Goal: Information Seeking & Learning: Learn about a topic

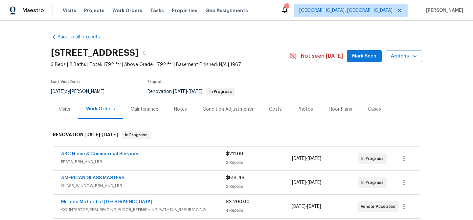
click at [330, 109] on div "Floor Plans" at bounding box center [340, 109] width 23 height 7
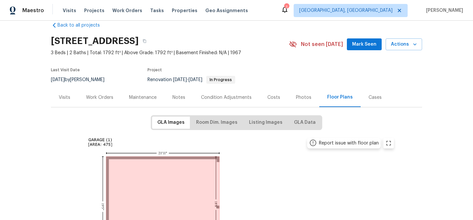
scroll to position [20, 0]
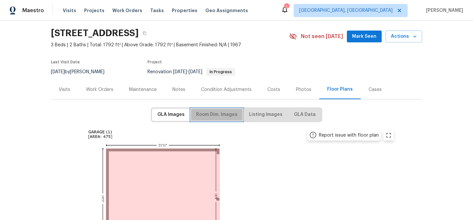
click at [226, 116] on span "Room Dim. Images" at bounding box center [216, 115] width 41 height 8
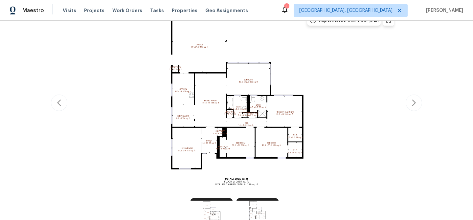
scroll to position [107, 0]
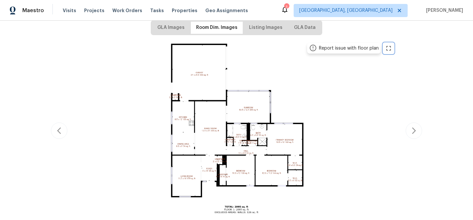
click at [388, 49] on icon "zoom in" at bounding box center [389, 48] width 8 height 8
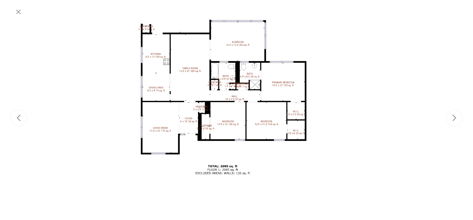
drag, startPoint x: 349, startPoint y: 92, endPoint x: 337, endPoint y: 39, distance: 54.2
click at [337, 39] on div at bounding box center [222, 69] width 403 height 227
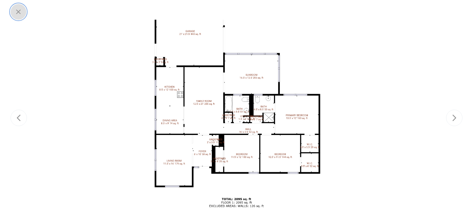
click at [19, 11] on icon "button" at bounding box center [18, 12] width 8 height 8
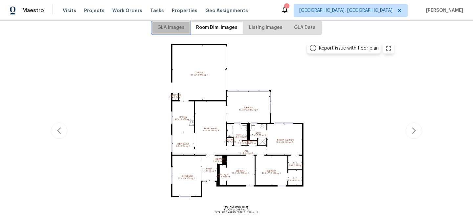
click at [172, 27] on span "GLA Images" at bounding box center [170, 28] width 27 height 8
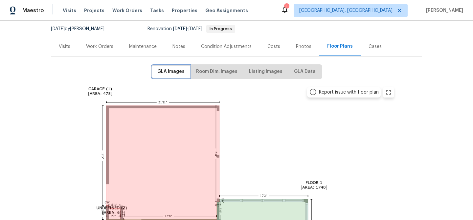
scroll to position [0, 0]
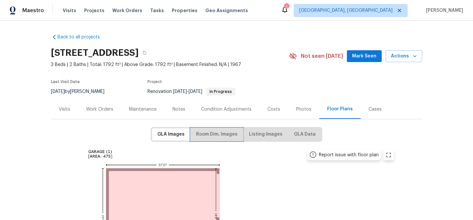
click at [218, 136] on span "Room Dim. Images" at bounding box center [216, 134] width 41 height 8
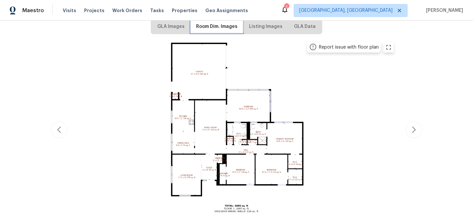
scroll to position [41, 0]
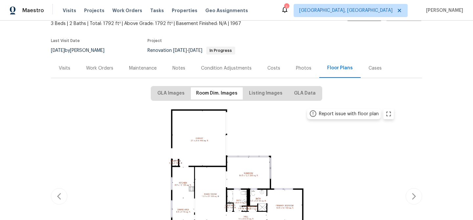
click at [391, 116] on img at bounding box center [236, 195] width 323 height 181
click at [387, 114] on icon "zoom in" at bounding box center [389, 114] width 8 height 8
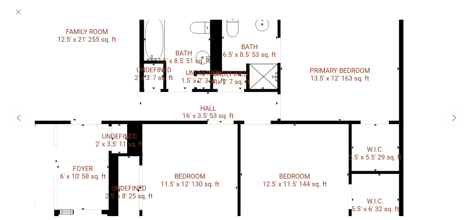
drag, startPoint x: 380, startPoint y: 175, endPoint x: 325, endPoint y: 102, distance: 91.9
click at [325, 102] on div at bounding box center [176, 36] width 1098 height 618
